Goal: Information Seeking & Learning: Learn about a topic

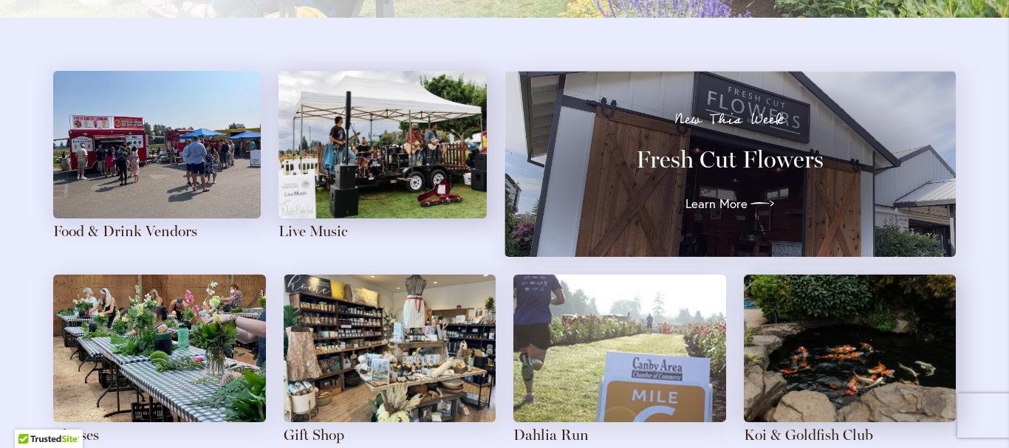
scroll to position [1623, 0]
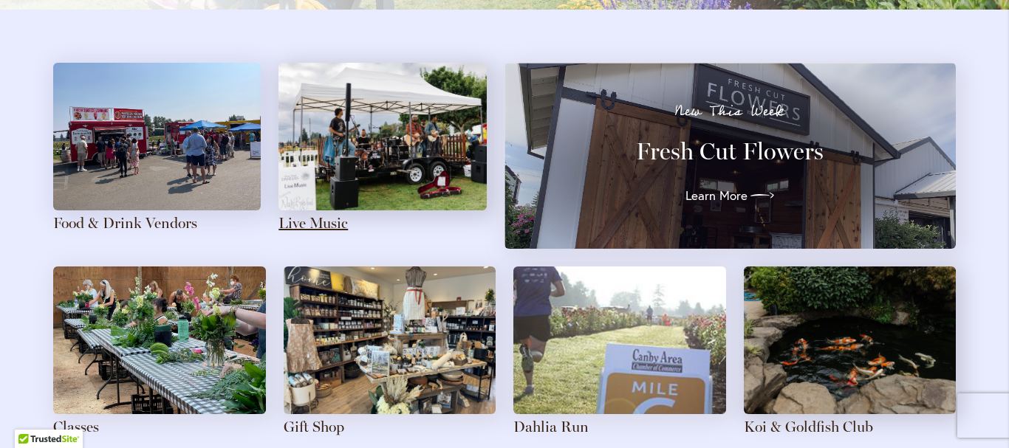
click at [318, 216] on link "Live Music" at bounding box center [312, 223] width 69 height 18
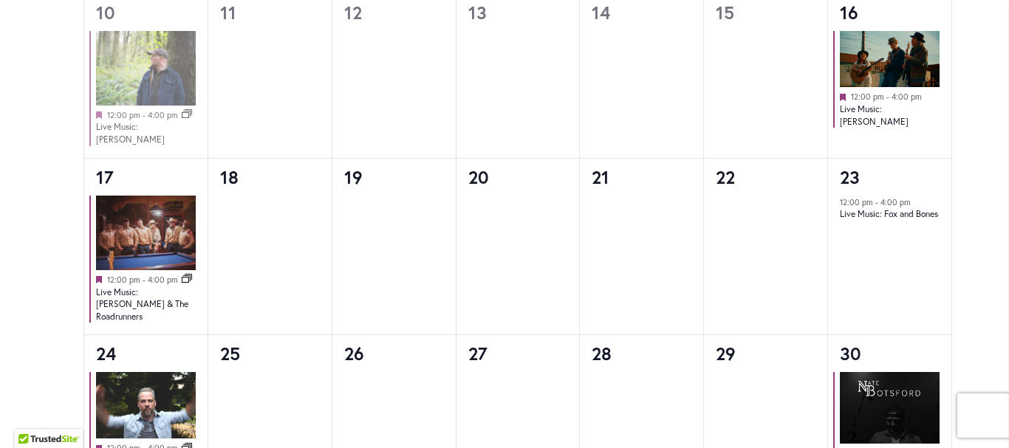
scroll to position [1326, 0]
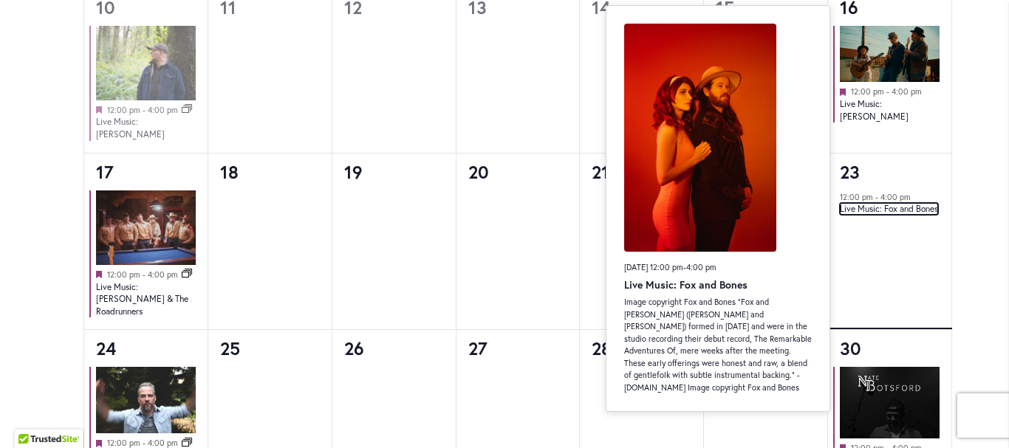
click at [875, 203] on link "Live Music: Fox and Bones" at bounding box center [889, 209] width 98 height 12
